Goal: Check status: Check status

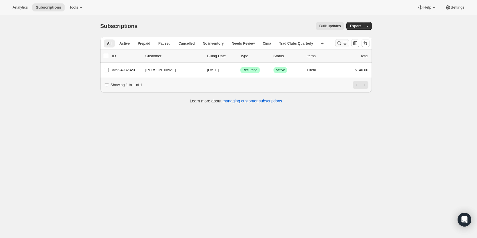
click at [342, 43] on icon "Search and filter results" at bounding box center [340, 43] width 6 height 6
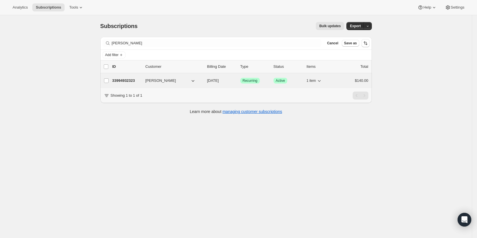
click at [126, 81] on p "33994932323" at bounding box center [126, 81] width 29 height 6
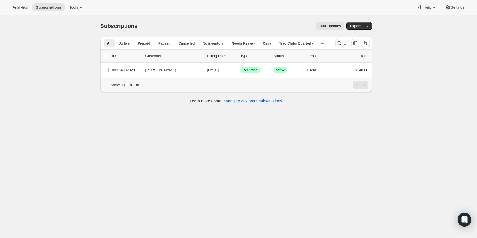
click at [344, 43] on icon "Search and filter results" at bounding box center [345, 43] width 6 height 6
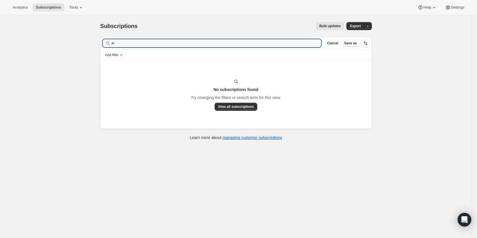
type input "k"
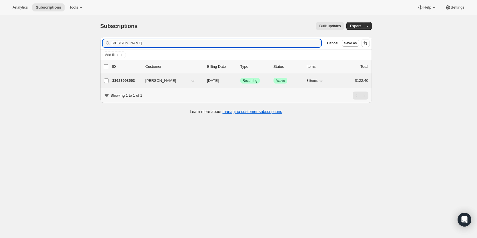
type input "[PERSON_NAME]"
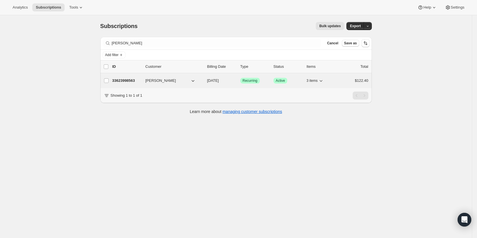
click at [123, 78] on p "33623998563" at bounding box center [126, 81] width 29 height 6
